Goal: Navigation & Orientation: Find specific page/section

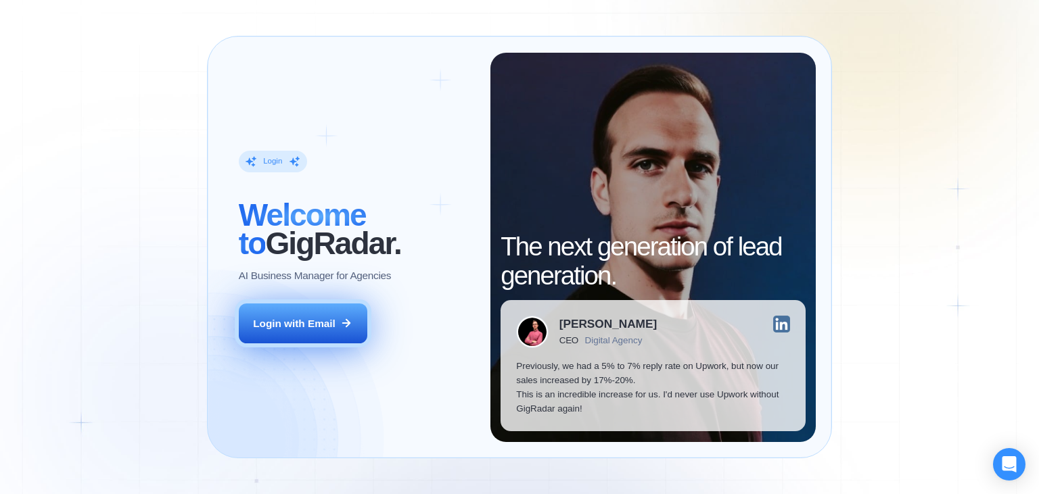
click at [317, 323] on div "Login with Email" at bounding box center [294, 323] width 82 height 14
